Goal: Navigation & Orientation: Find specific page/section

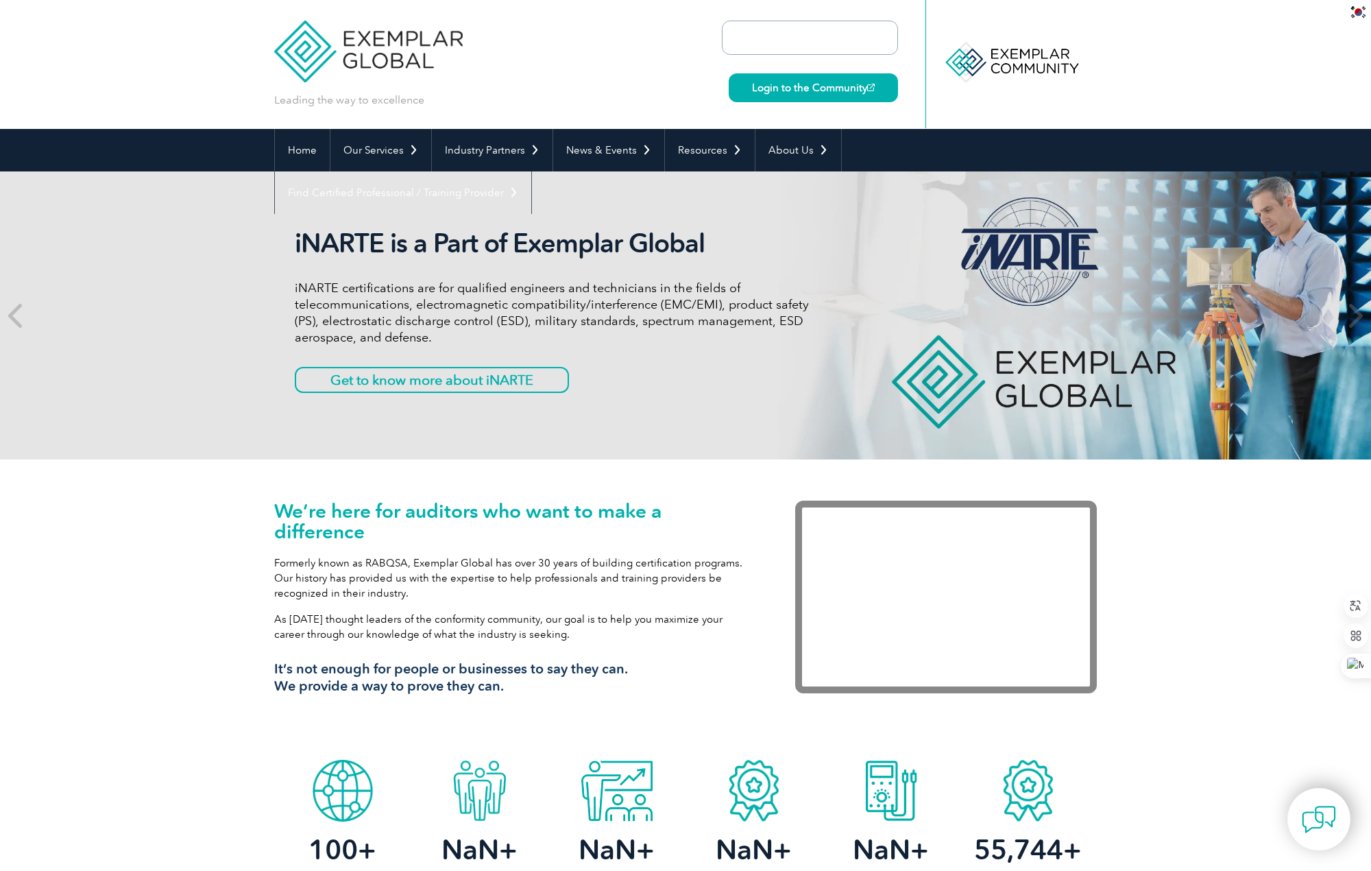
click at [1129, 92] on header "Leading the way to excellence Login to the Community ▼" at bounding box center [685, 64] width 1371 height 129
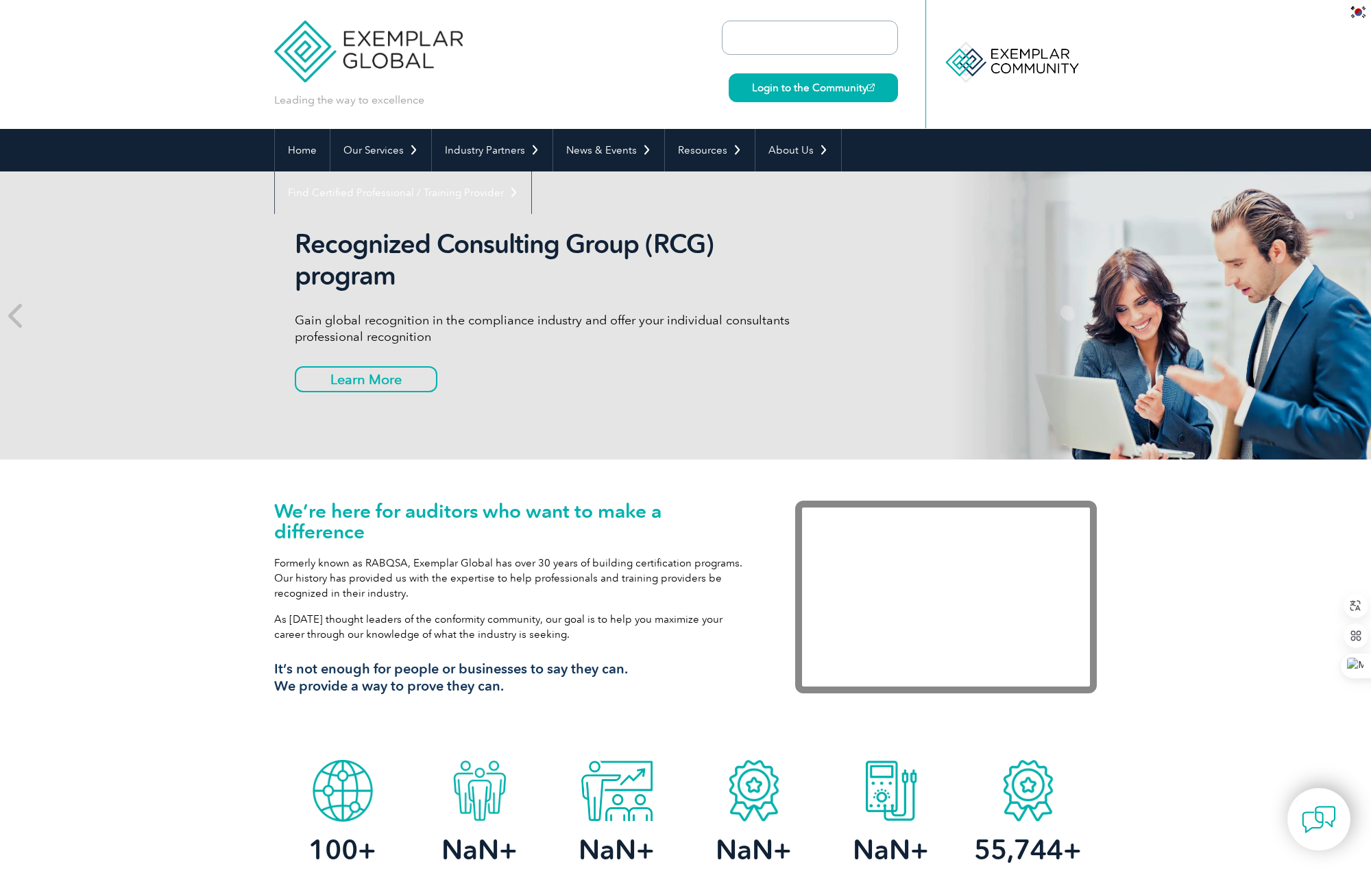
click at [1021, 69] on div at bounding box center [1011, 62] width 136 height 75
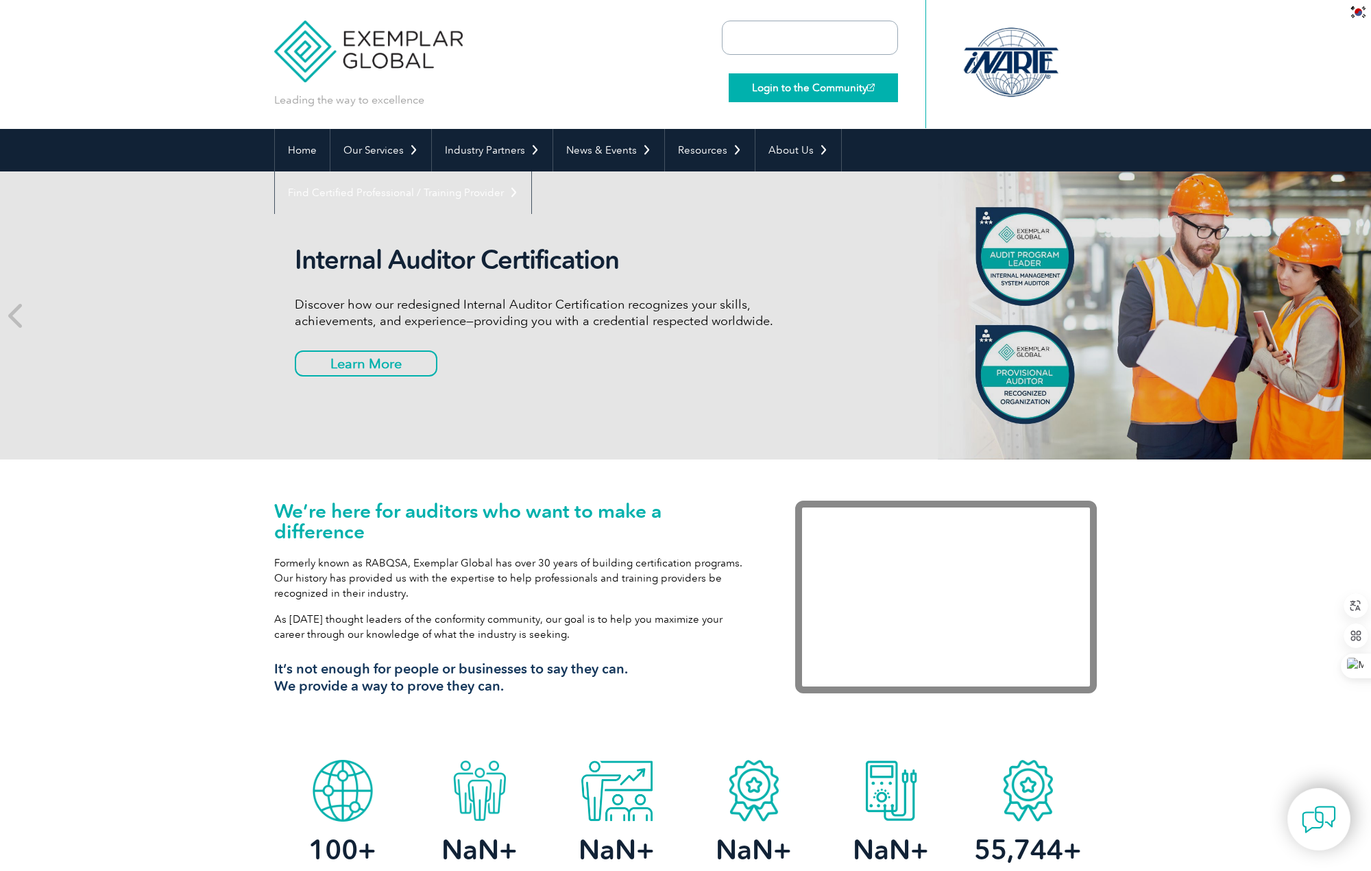
click at [842, 80] on link "Login to the Community" at bounding box center [813, 87] width 169 height 29
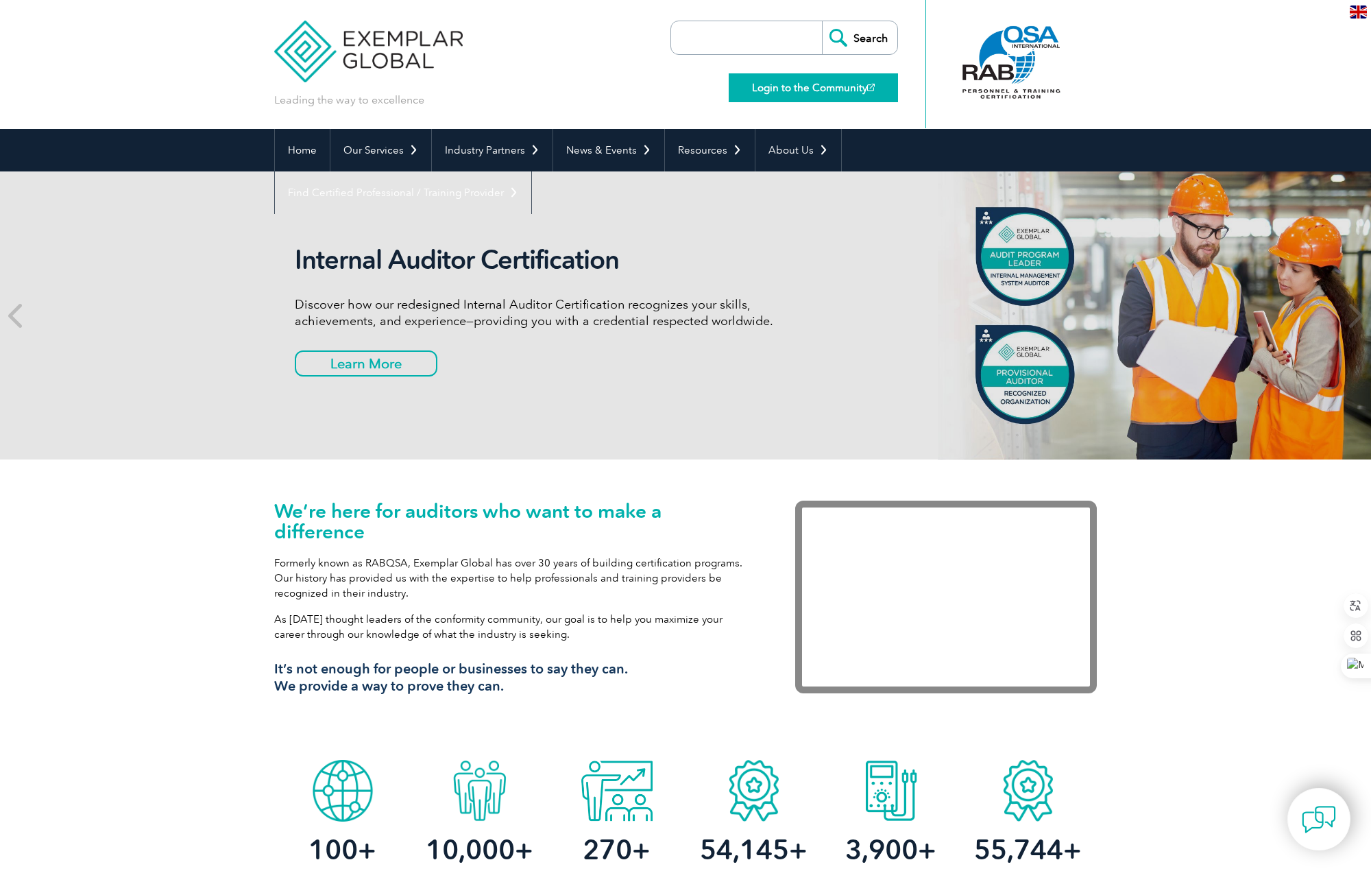
click at [799, 86] on link "Login to the Community" at bounding box center [813, 87] width 169 height 29
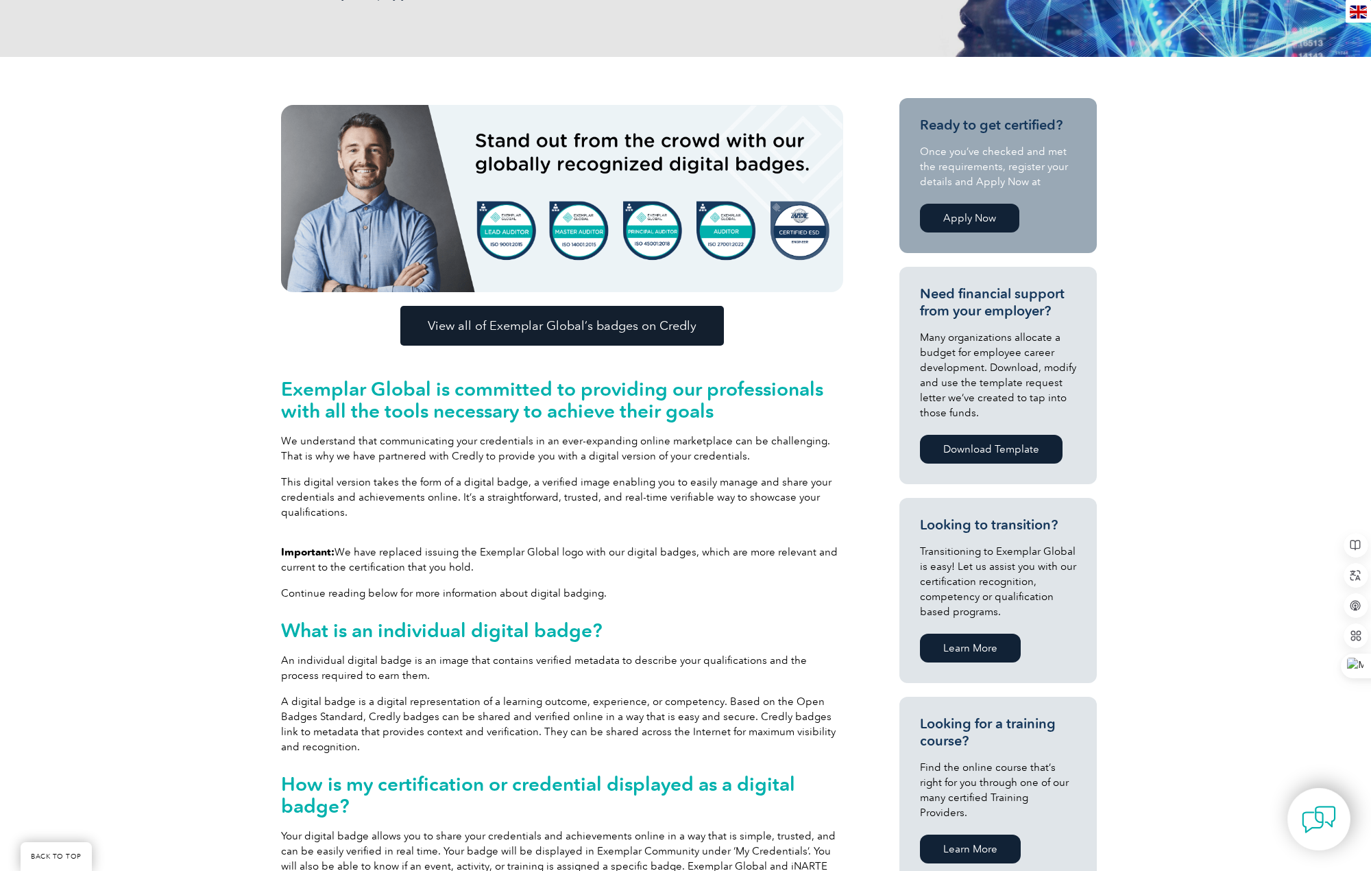
scroll to position [274, 0]
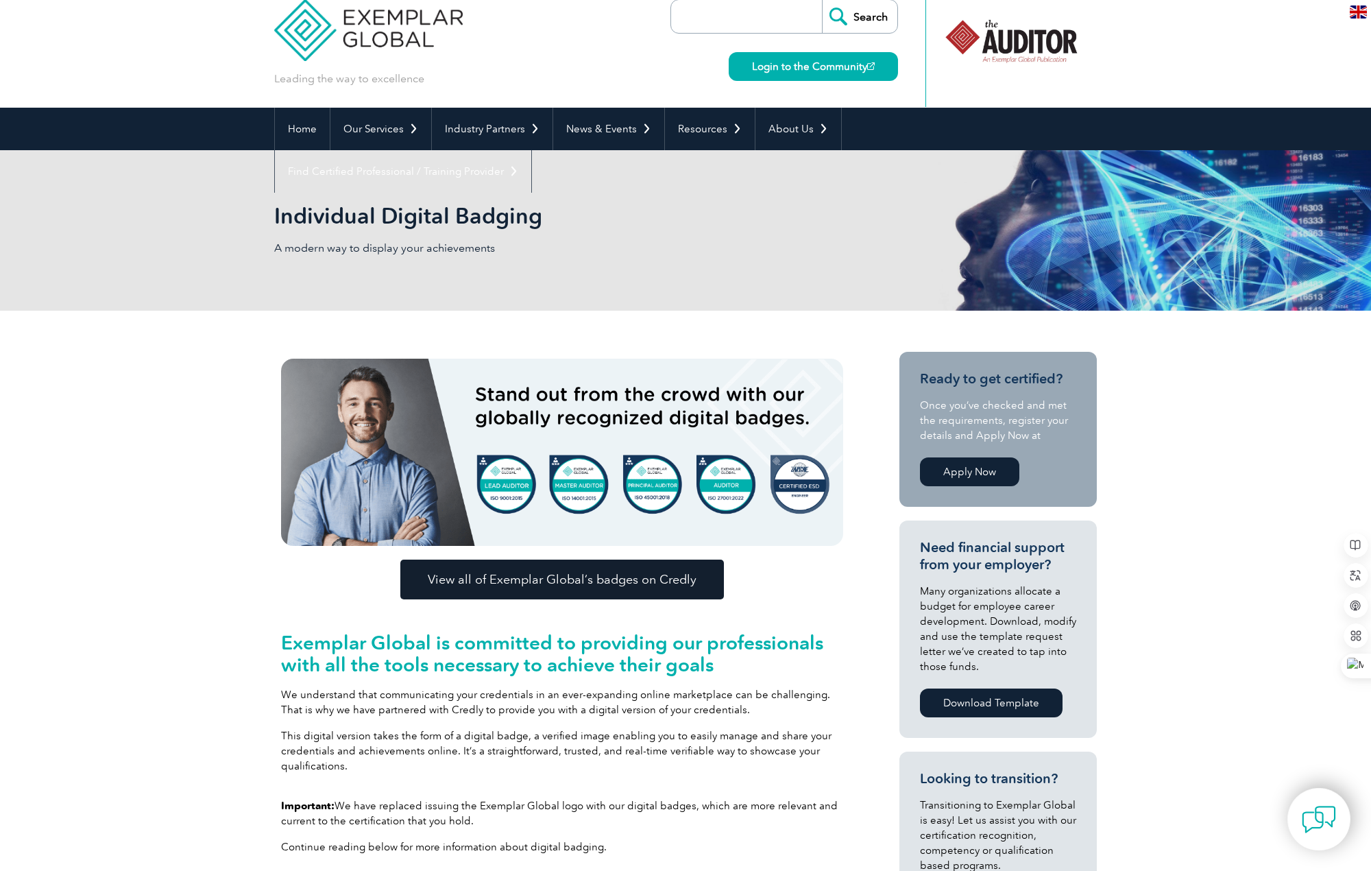
scroll to position [0, 0]
